Goal: Task Accomplishment & Management: Use online tool/utility

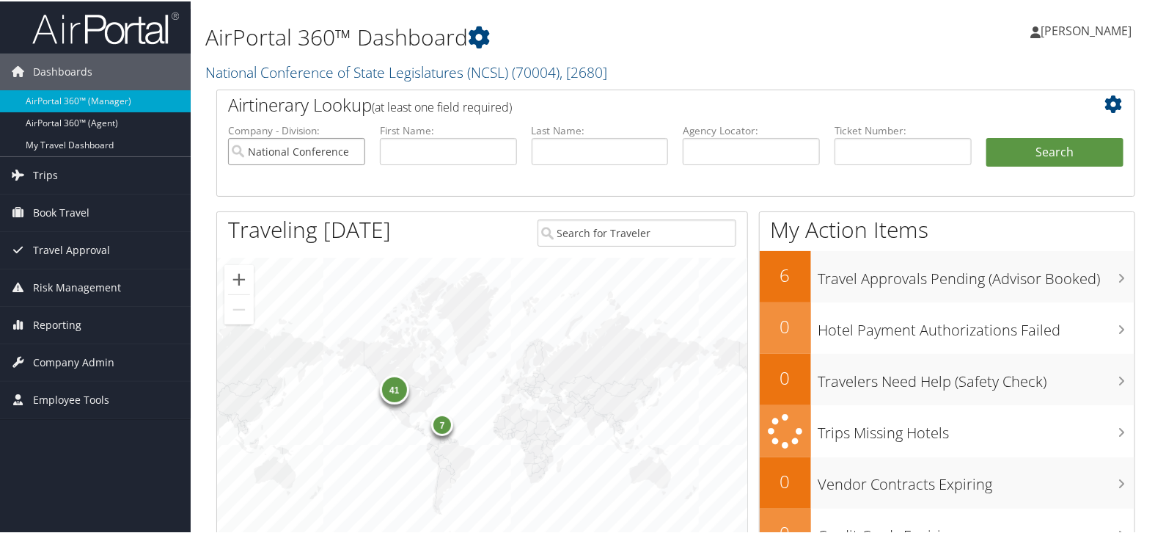
click at [346, 151] on input "National Conference of State Legislatures (NCSL)" at bounding box center [296, 149] width 137 height 27
click at [403, 151] on input "text" at bounding box center [448, 149] width 137 height 27
type input "[PERSON_NAME]"
type input "bond"
click at [1039, 147] on button "Search" at bounding box center [1055, 150] width 137 height 29
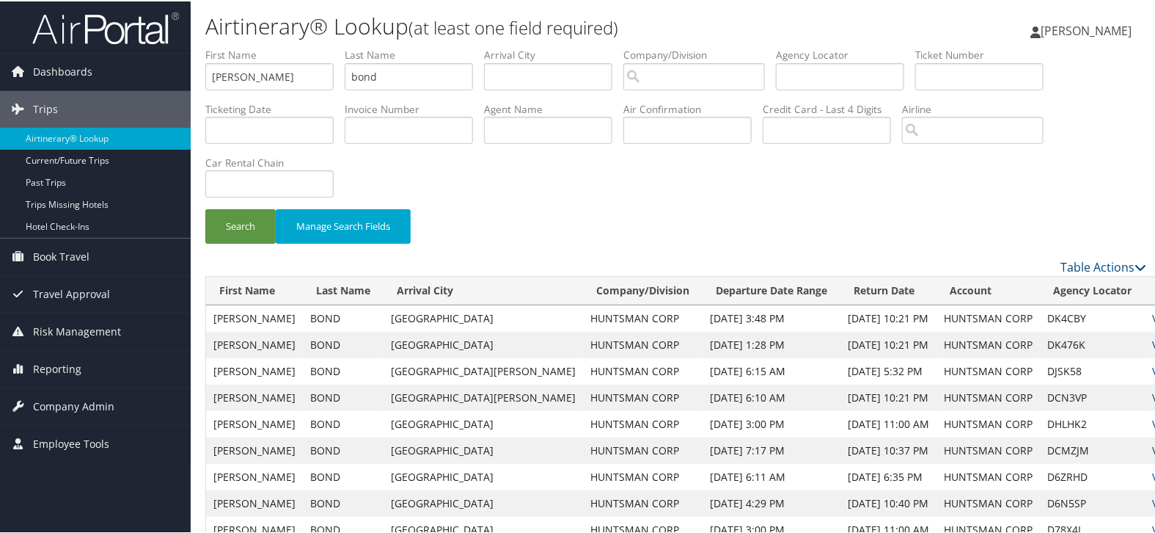
click at [1152, 451] on link "View" at bounding box center [1163, 449] width 23 height 14
click at [88, 351] on link "Reporting" at bounding box center [95, 367] width 191 height 37
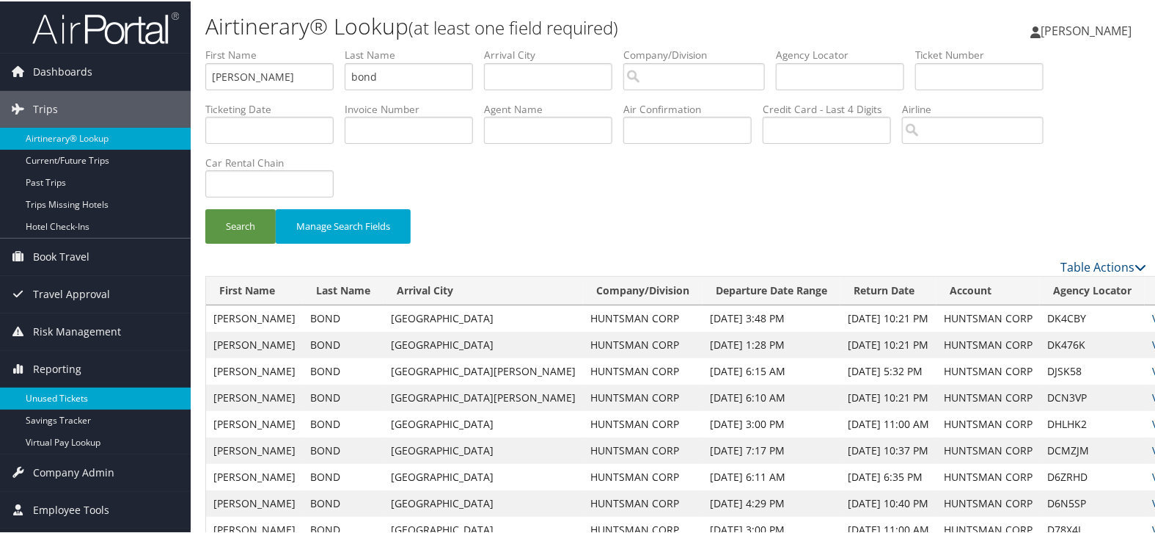
click at [81, 389] on link "Unused Tickets" at bounding box center [95, 397] width 191 height 22
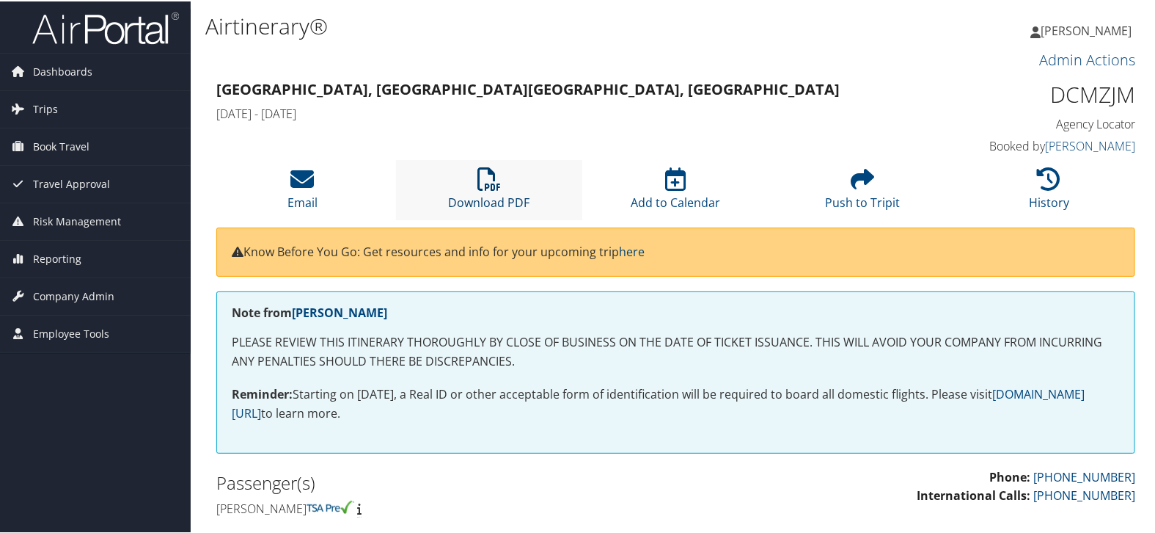
click at [494, 193] on link "Download PDF" at bounding box center [488, 191] width 81 height 35
click at [299, 187] on icon at bounding box center [301, 177] width 23 height 23
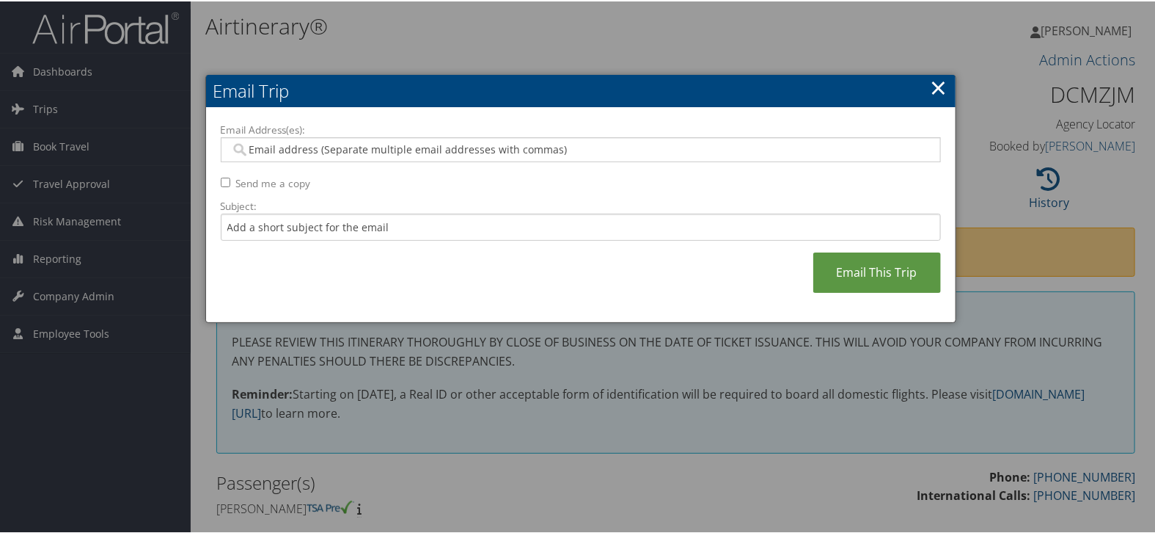
click at [429, 145] on input "Email Address(es):" at bounding box center [580, 148] width 701 height 15
paste input "REID--BOND@HUNTSMAN.COM"
type input "REID--BOND@HUNTSMAN.COM"
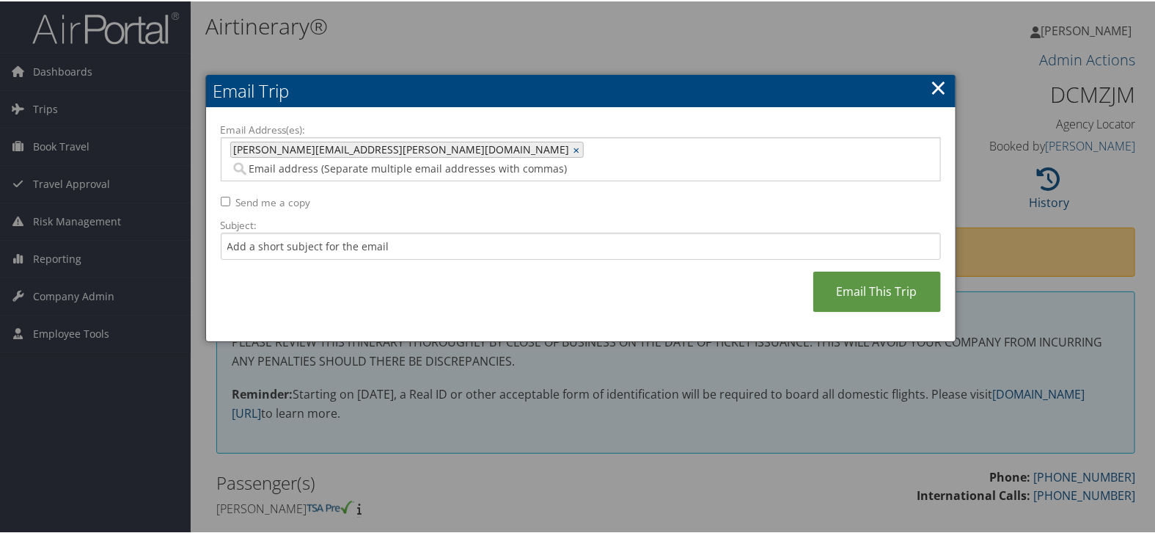
click at [260, 143] on span "REID--BOND@HUNTSMAN.COM" at bounding box center [400, 148] width 339 height 15
type input "REID--BOND@HUNTSMAN.COM"
click at [261, 143] on span "REID--BOND@HUNTSMAN.COM" at bounding box center [400, 148] width 339 height 15
click at [262, 144] on span "REID--BOND@HUNTSMAN.COM" at bounding box center [400, 148] width 339 height 15
type input "REID--BOND@HUNTSMAN.COM"
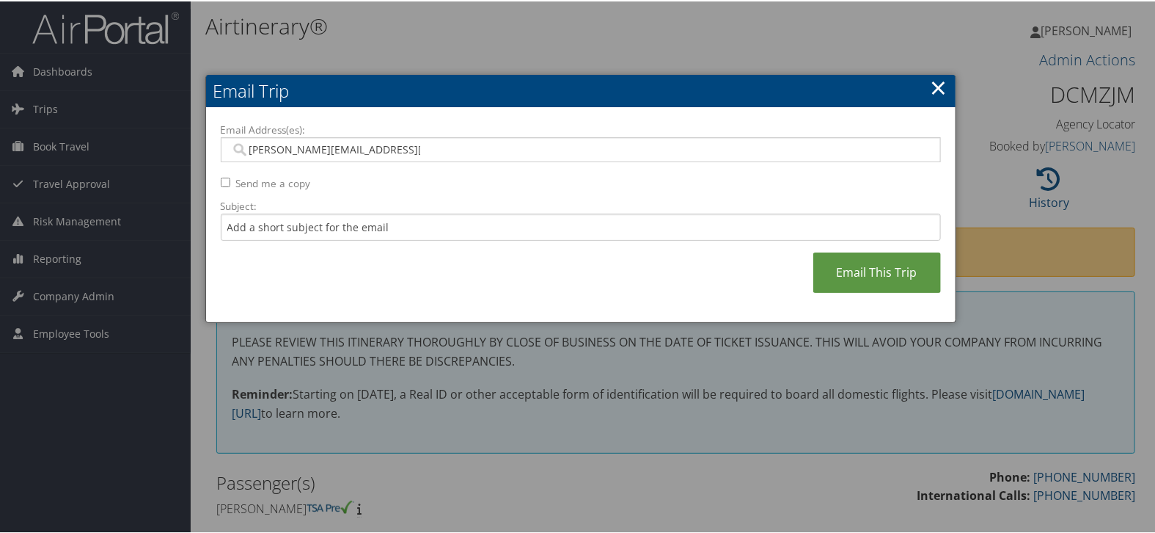
click at [277, 149] on input "REID--BOND@HUNTSMAN.COM" at bounding box center [330, 148] width 200 height 15
click at [297, 225] on input "Subject:" at bounding box center [581, 225] width 720 height 27
paste input "REID--BOND@HUNTSMAN.COM"
click at [256, 228] on input "REID--BOND@HUNTSMAN.COM" at bounding box center [581, 225] width 720 height 27
click at [255, 225] on input "REID--BOND@HUNTSMAN.COM" at bounding box center [581, 225] width 720 height 27
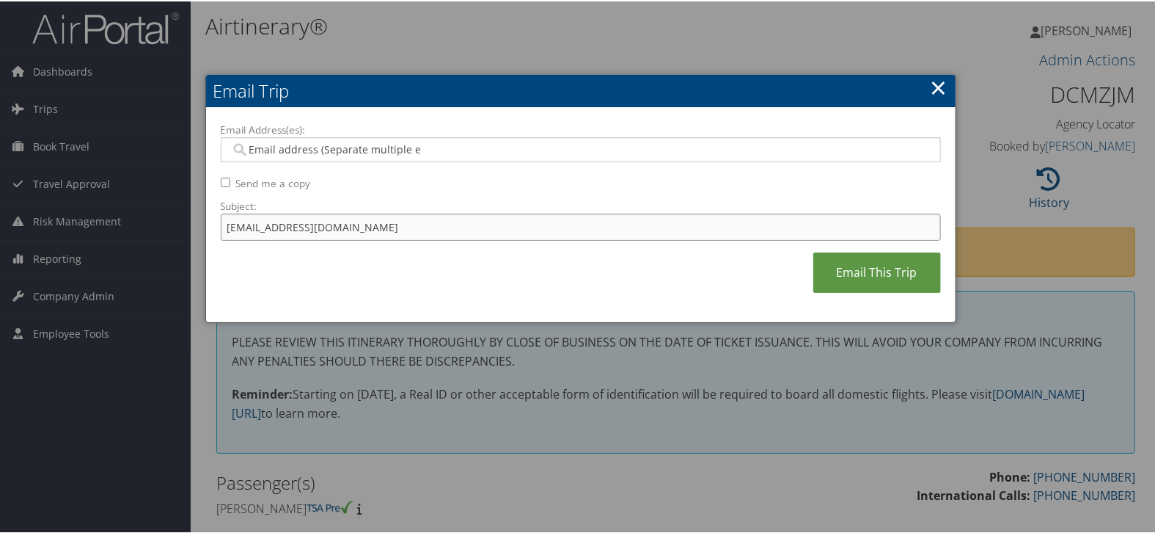
drag, startPoint x: 392, startPoint y: 224, endPoint x: 131, endPoint y: 245, distance: 261.3
click at [131, 245] on body "Menu Dashboards ► AirPortal 360™ (Manager) AirPortal 360™ (Agent) My Travel Das…" at bounding box center [580, 266] width 1161 height 533
type input "REID_BOND@HUNTSMAN.COM"
click at [293, 145] on input "Email Address(es):" at bounding box center [330, 148] width 200 height 15
paste input "REID_BOND@HUNTSMAN.COM"
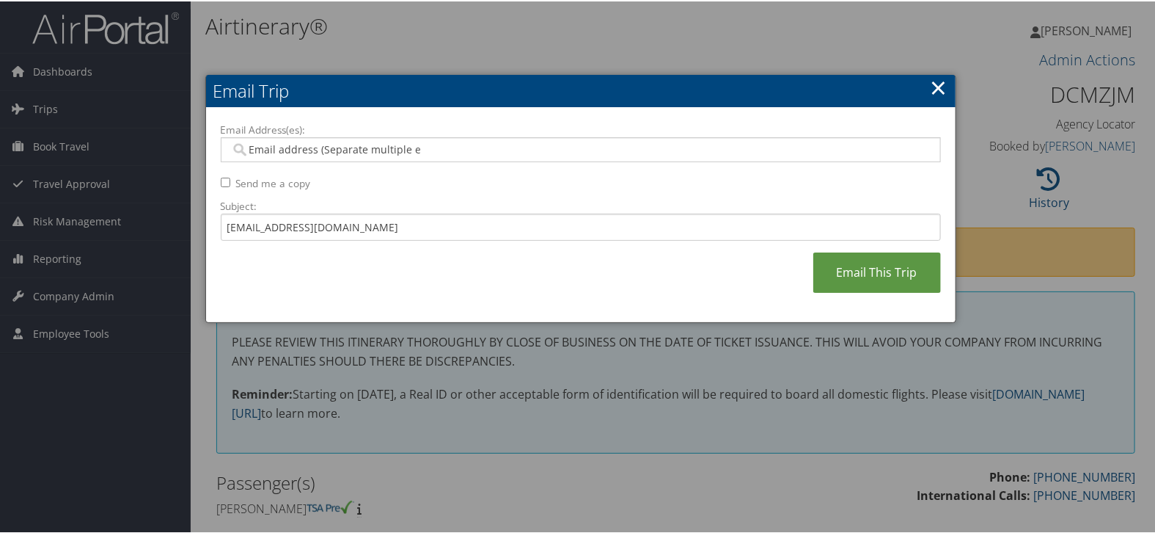
type input "REID_BOND@HUNTSMAN.COM"
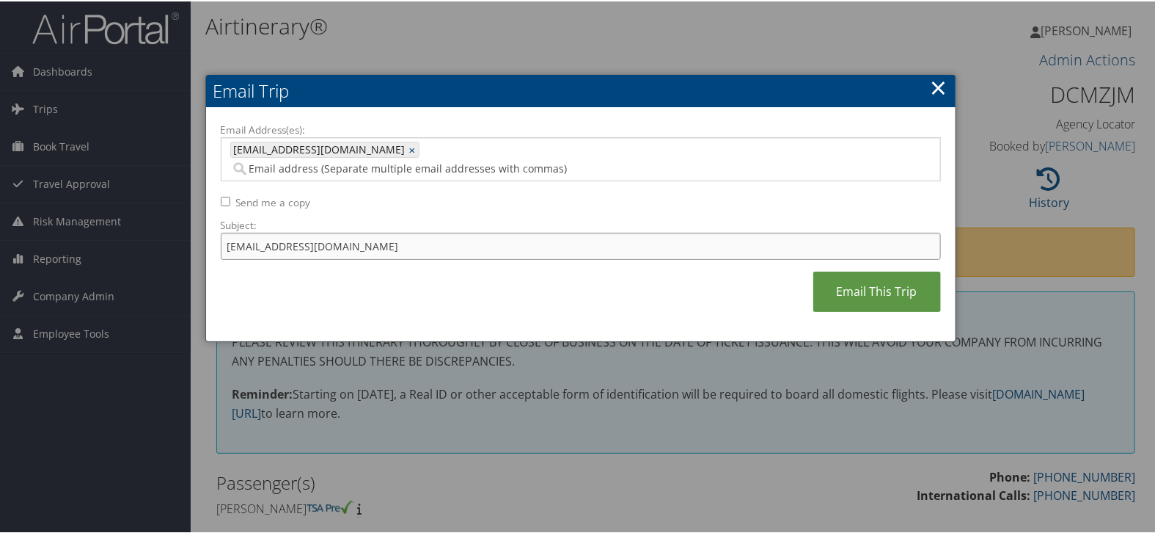
click at [399, 231] on input "REID_BOND@HUNTSMAN.COM" at bounding box center [581, 244] width 720 height 27
drag, startPoint x: 399, startPoint y: 224, endPoint x: 160, endPoint y: 219, distance: 239.2
click at [161, 220] on body "Menu Dashboards ► AirPortal 360™ (Manager) AirPortal 360™ (Agent) My Travel Das…" at bounding box center [580, 266] width 1161 height 533
click at [862, 276] on link "Email This Trip" at bounding box center [877, 290] width 128 height 40
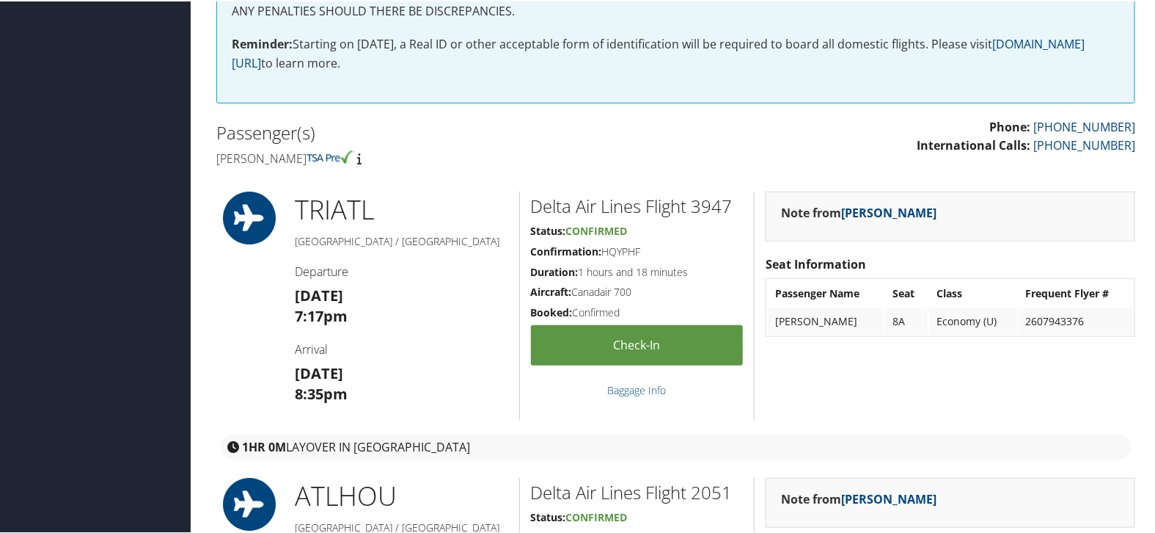
scroll to position [348, 0]
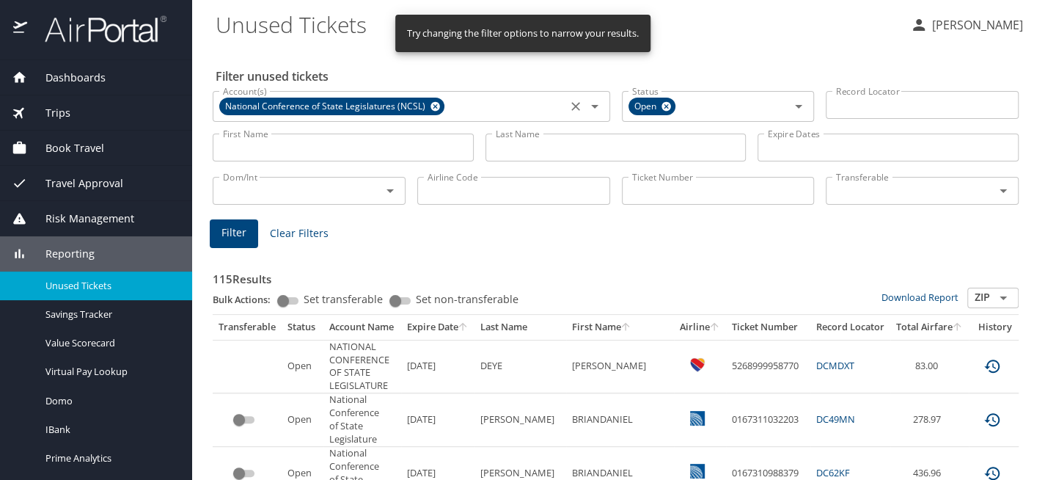
click at [431, 103] on icon at bounding box center [435, 106] width 11 height 16
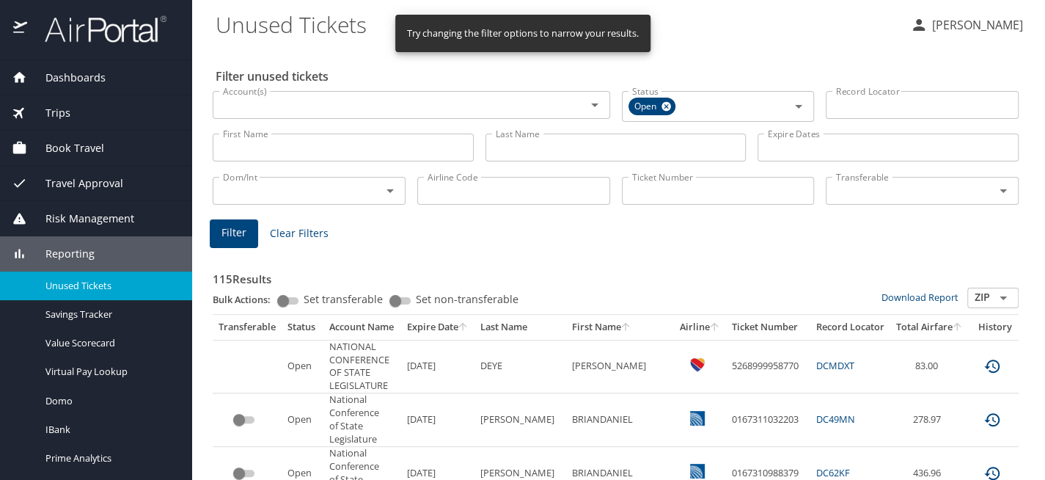
click at [533, 149] on input "Last Name" at bounding box center [616, 147] width 261 height 28
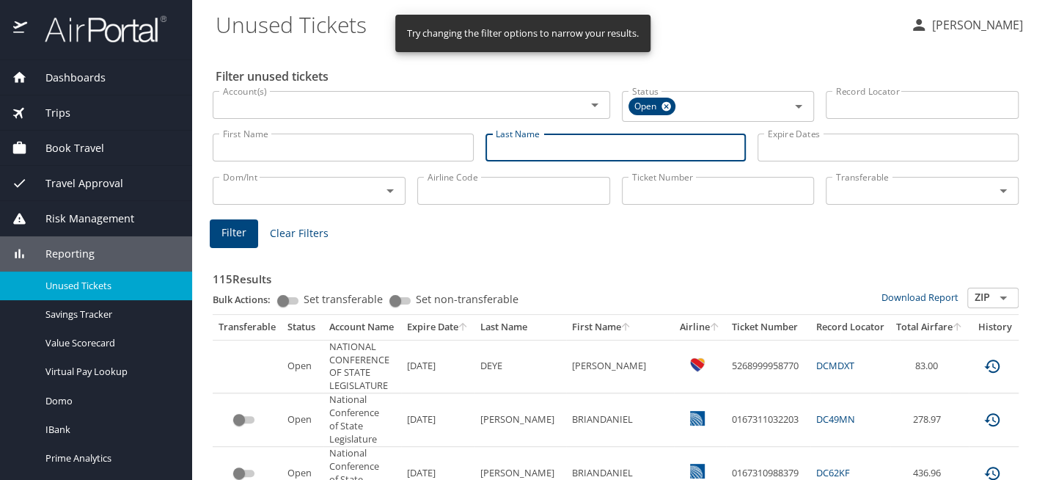
paste input "1.1GREDESKY"
click at [511, 153] on input "1.1GREDESKY" at bounding box center [616, 147] width 261 height 28
type input "GREDESKY"
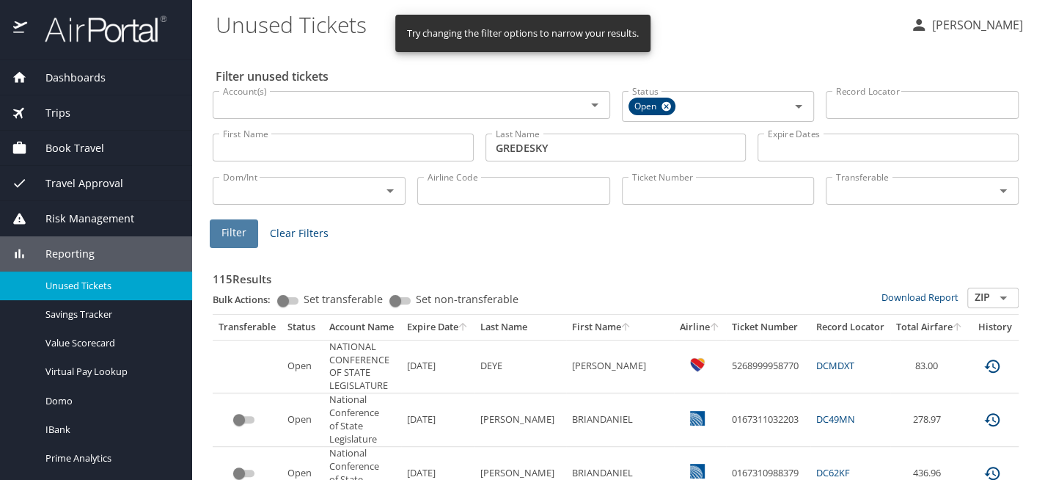
click at [225, 232] on span "Filter" at bounding box center [234, 233] width 25 height 18
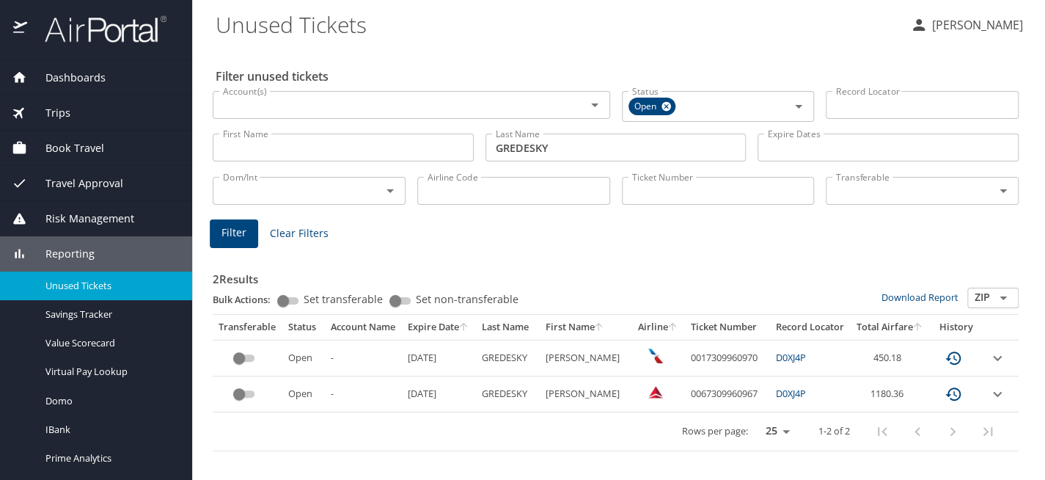
click at [676, 189] on input "Ticket Number" at bounding box center [718, 191] width 193 height 28
paste input "0014466674655"
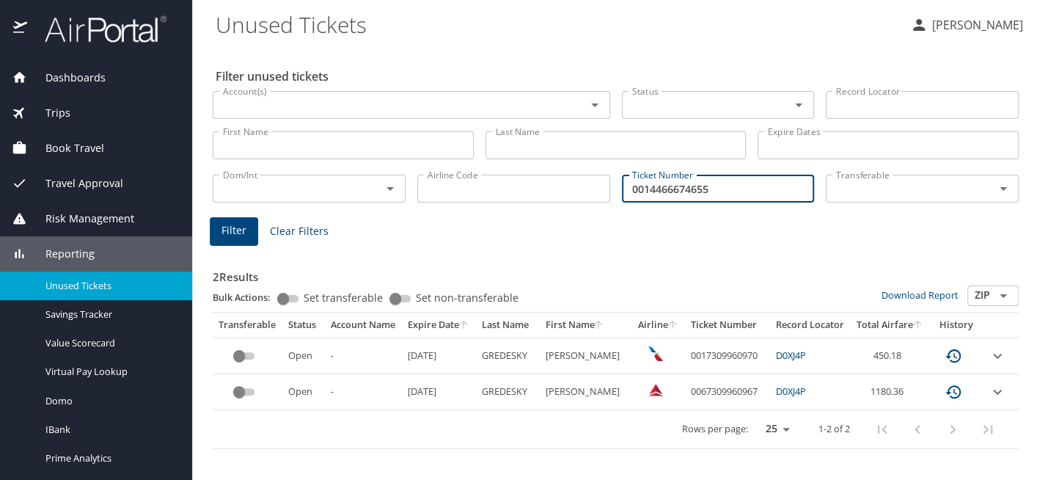
type input "0014466674655"
click at [222, 228] on span "Filter" at bounding box center [234, 231] width 25 height 18
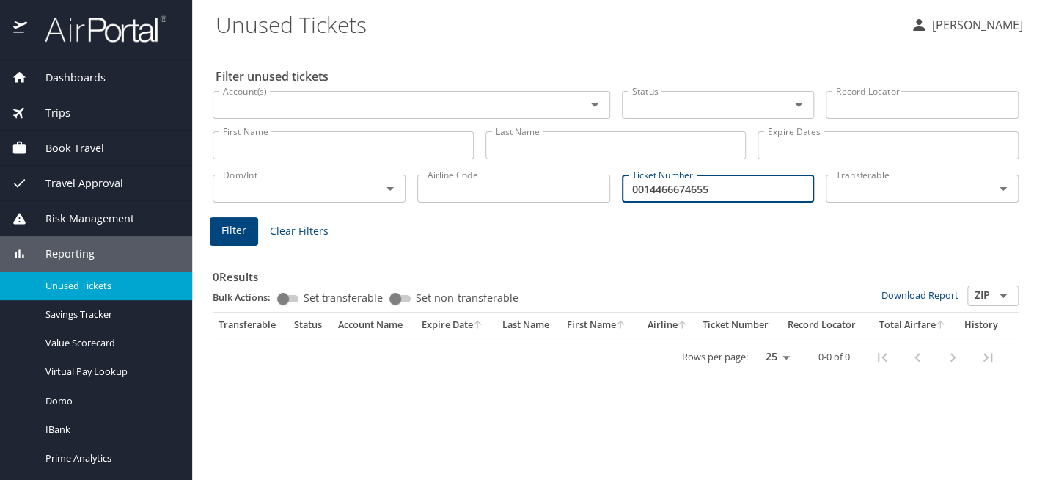
click at [736, 188] on input "0014466674655" at bounding box center [718, 189] width 193 height 28
click at [350, 104] on input "Account(s)" at bounding box center [389, 104] width 345 height 19
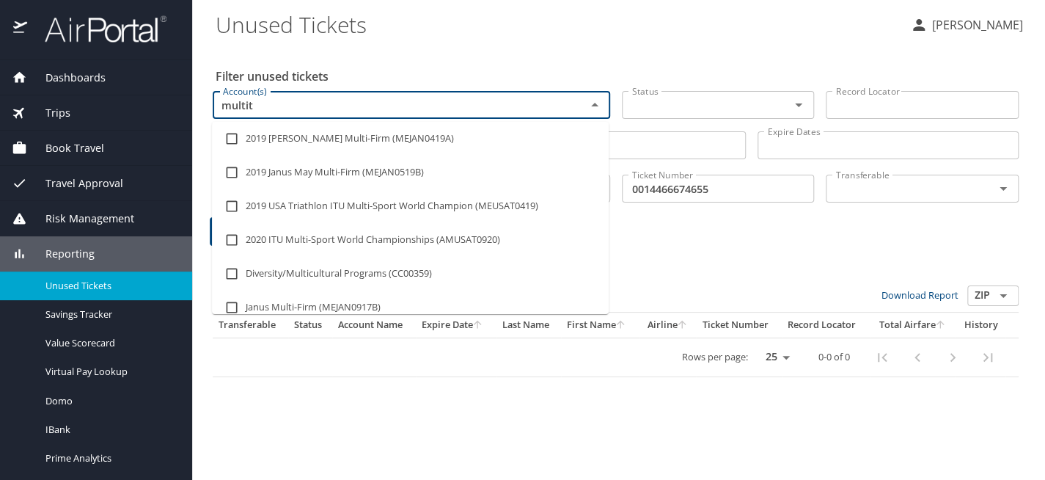
type input "multite"
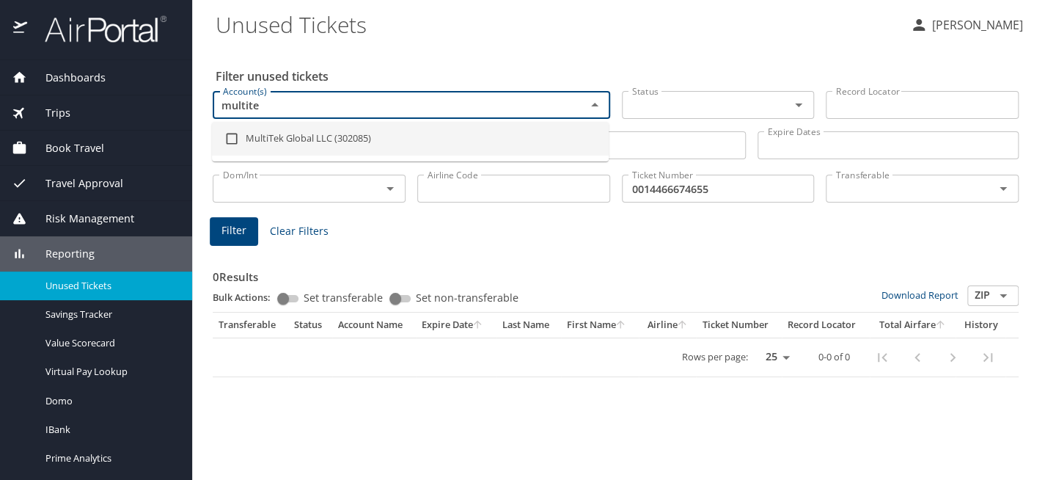
click at [379, 144] on li "MultiTek Global LLC (302085)" at bounding box center [410, 139] width 397 height 34
checkbox input "true"
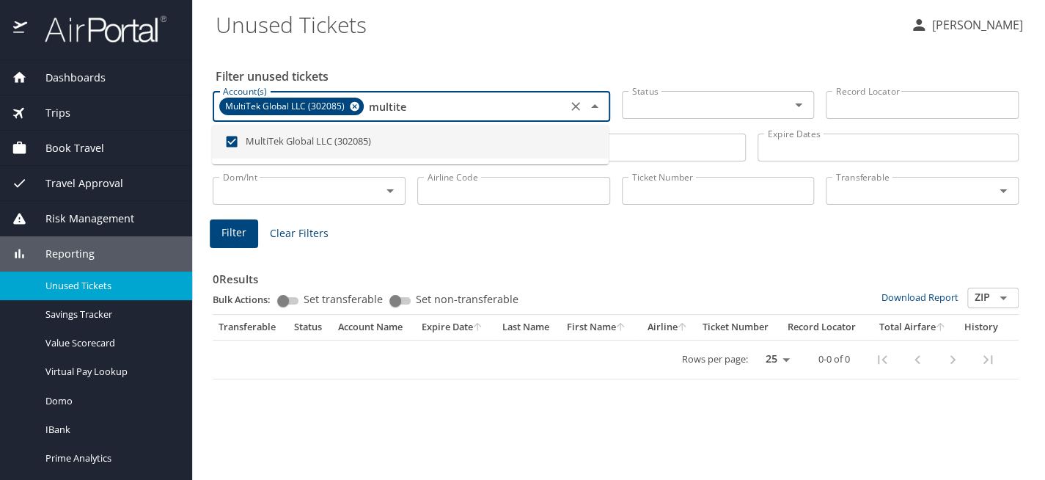
type input "multite"
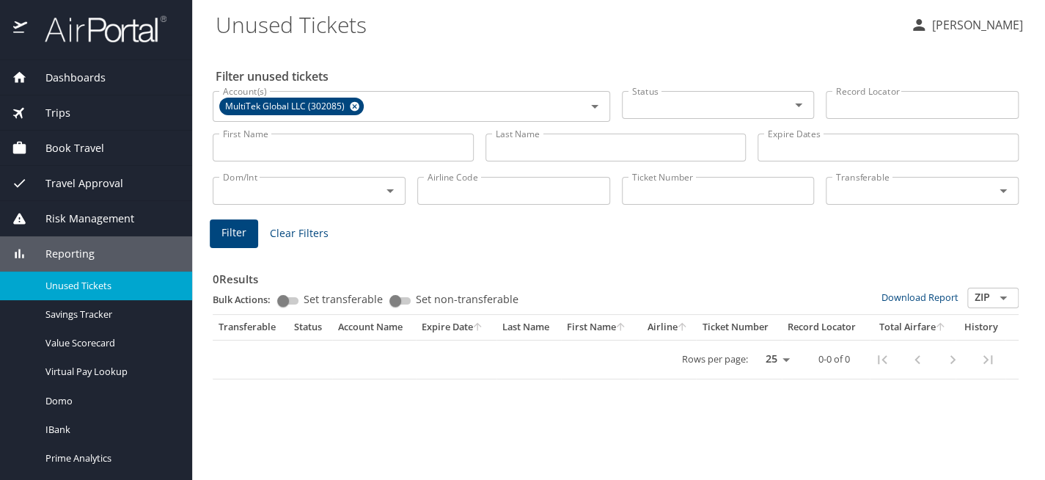
click at [483, 263] on h3 "0 Results" at bounding box center [616, 275] width 806 height 26
click at [540, 154] on input "Last Name" at bounding box center [616, 147] width 261 height 28
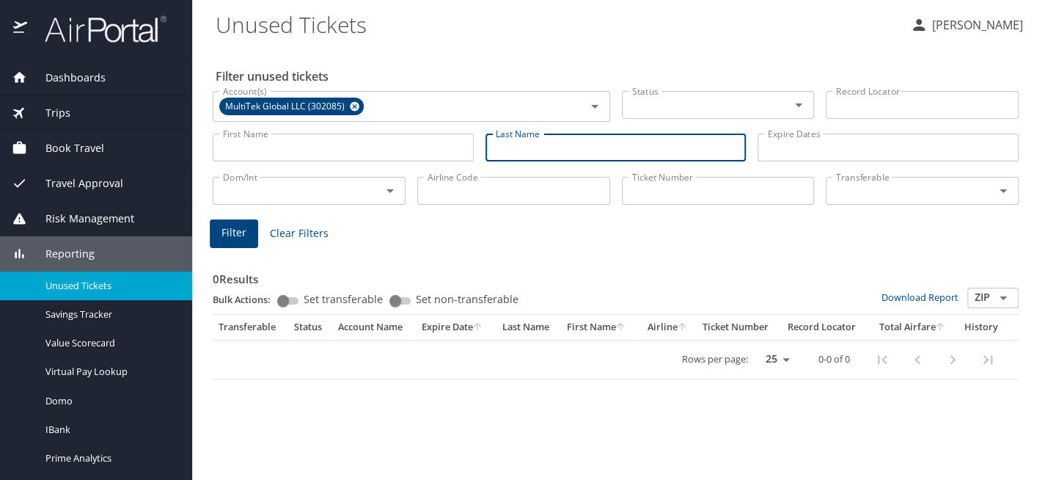
paste input "0014466674655"
drag, startPoint x: 576, startPoint y: 150, endPoint x: 379, endPoint y: 150, distance: 196.6
click at [379, 150] on div "First Name First Name Last Name 0014466674655 Last Name Expire Dates Expire Dat…" at bounding box center [616, 148] width 818 height 52
paste input "1.1GREDESKY"
click at [514, 144] on input "1.1GREDESKY" at bounding box center [616, 147] width 261 height 28
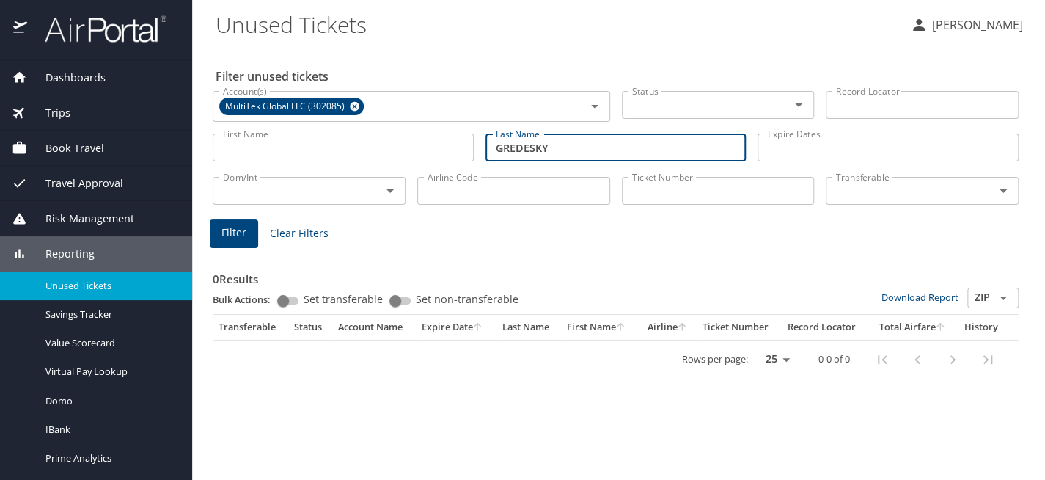
type input "GREDESKY"
click at [238, 235] on span "Filter" at bounding box center [234, 233] width 25 height 18
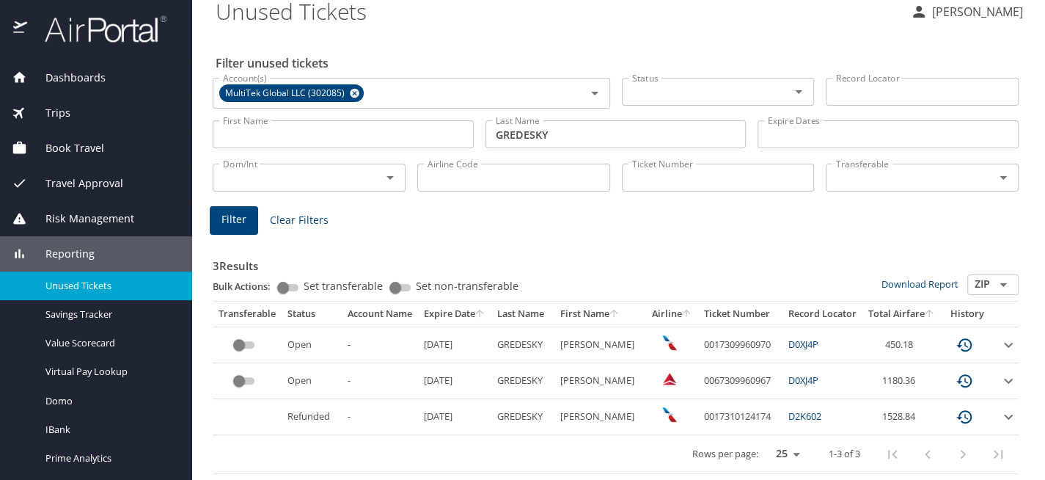
scroll to position [23, 0]
